Goal: Check status: Check status

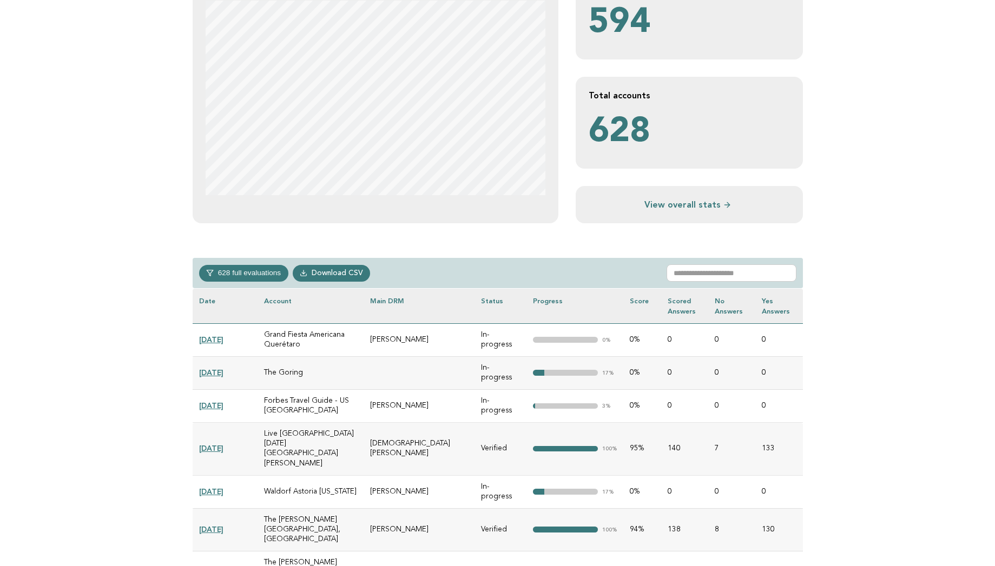
scroll to position [260, 0]
click at [697, 271] on input "text" at bounding box center [731, 271] width 130 height 17
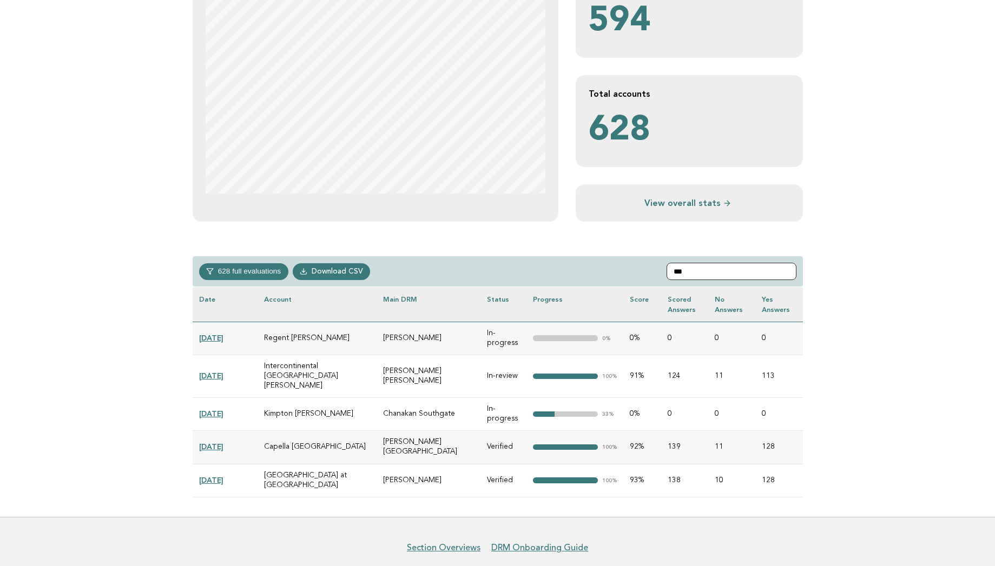
type input "***"
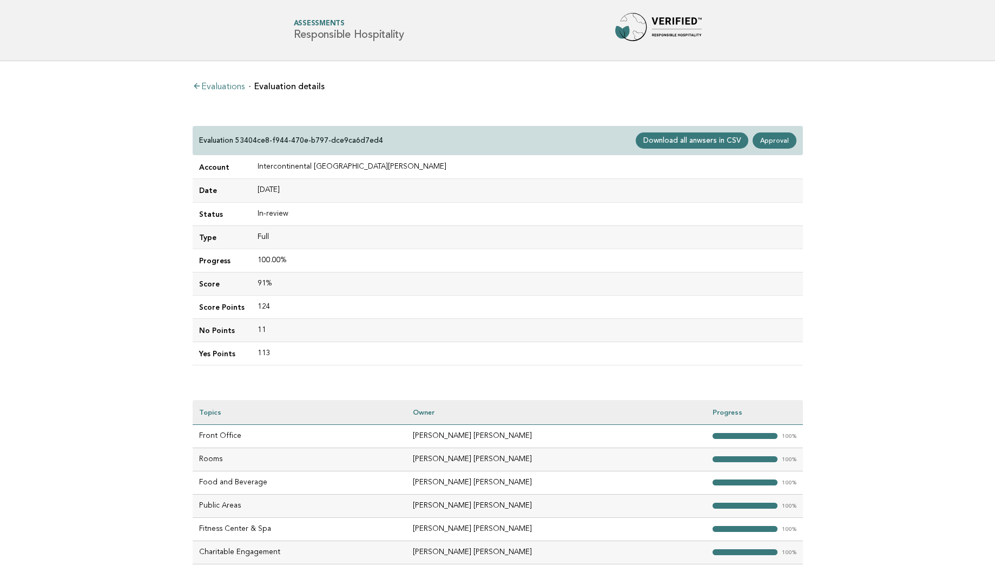
click at [176, 253] on main "Evaluations Evaluation details Evaluation 53404ce8-f944-470e-b797-dce9ca6d7ed4 …" at bounding box center [497, 322] width 995 height 523
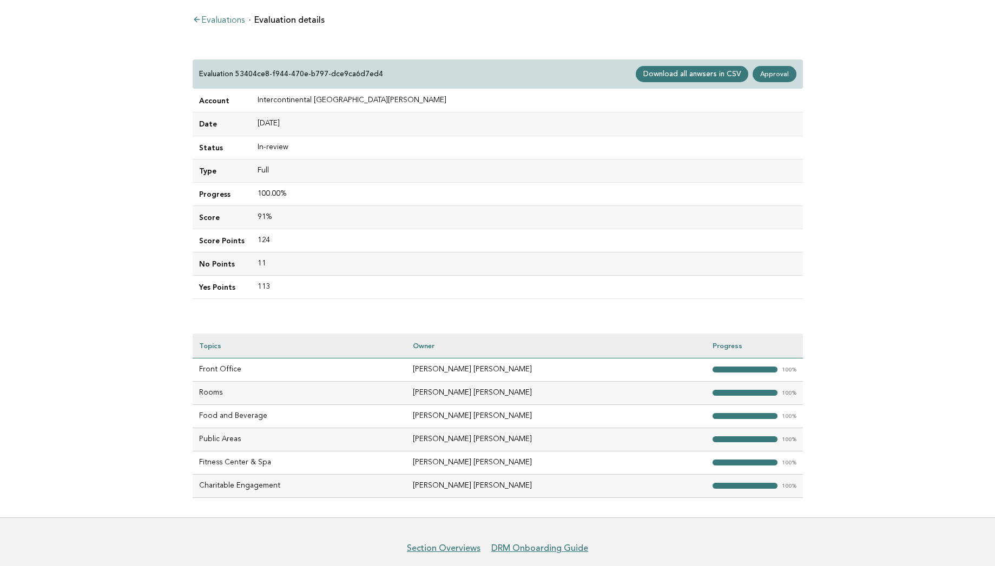
scroll to position [65, 0]
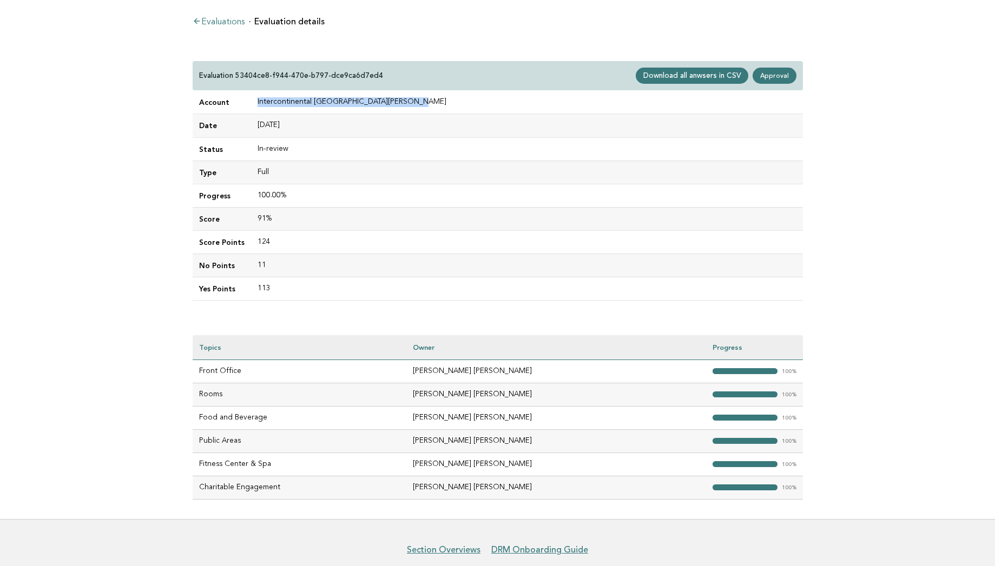
drag, startPoint x: 414, startPoint y: 104, endPoint x: 253, endPoint y: 103, distance: 161.2
click at [253, 103] on td "Intercontinental [GEOGRAPHIC_DATA][PERSON_NAME]" at bounding box center [527, 102] width 552 height 23
copy td "Intercontinental [GEOGRAPHIC_DATA][PERSON_NAME]"
click at [774, 74] on link "Approval" at bounding box center [773, 76] width 43 height 16
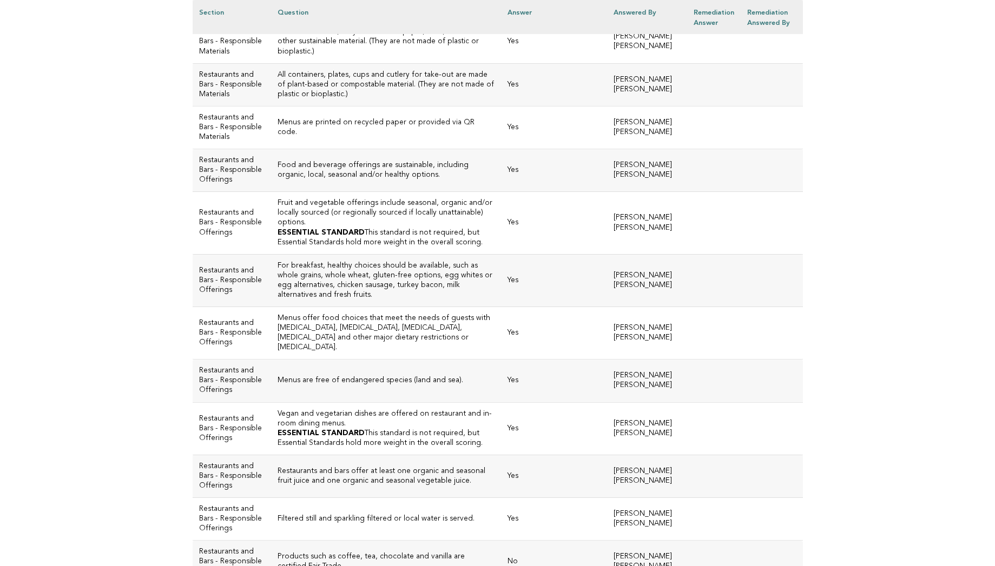
scroll to position [2788, 0]
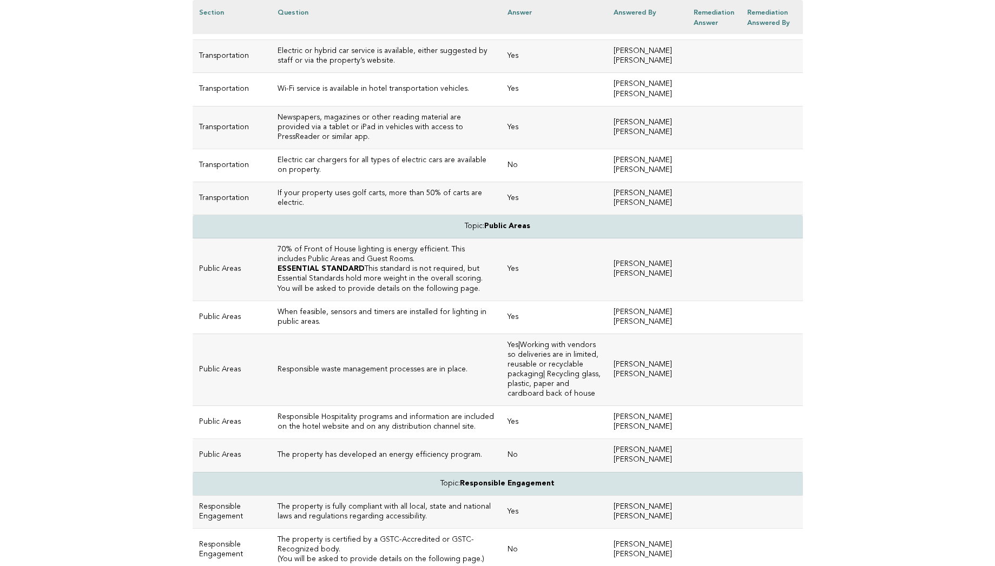
scroll to position [2780, 0]
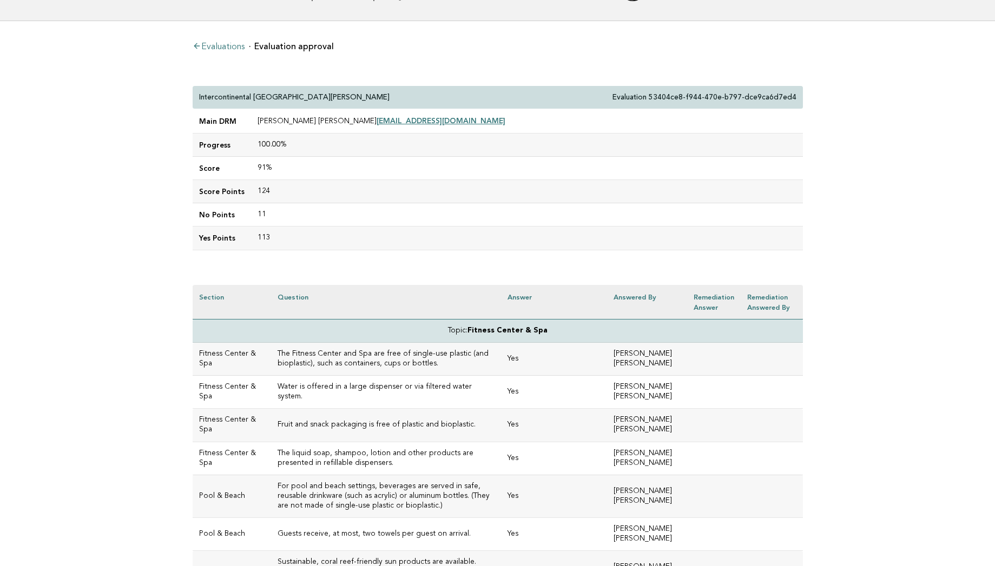
scroll to position [0, 0]
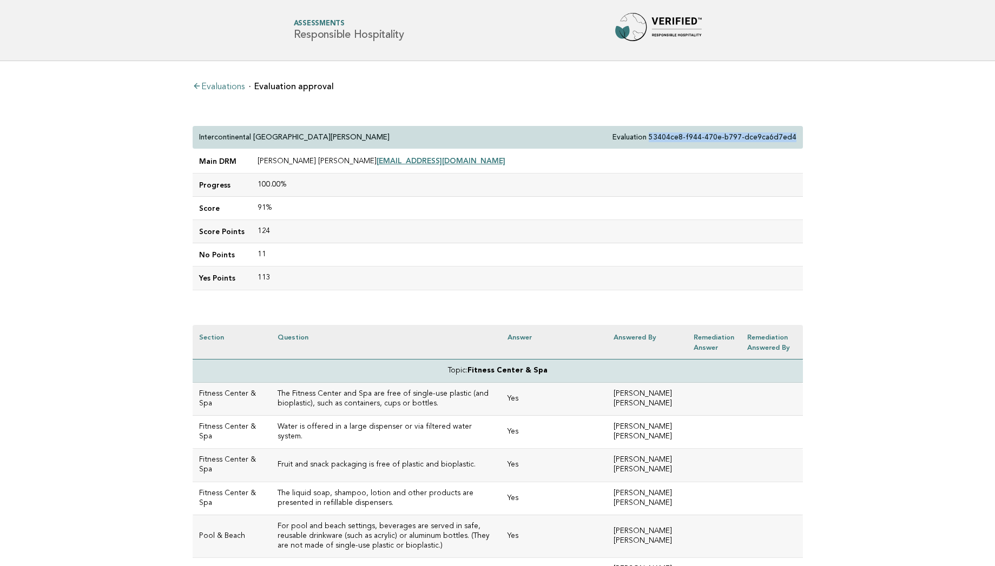
drag, startPoint x: 658, startPoint y: 138, endPoint x: 808, endPoint y: 136, distance: 150.4
copy p "53404ce8-f944-470e-b797-dce9ca6d7ed4"
